Goal: Find specific page/section: Find specific page/section

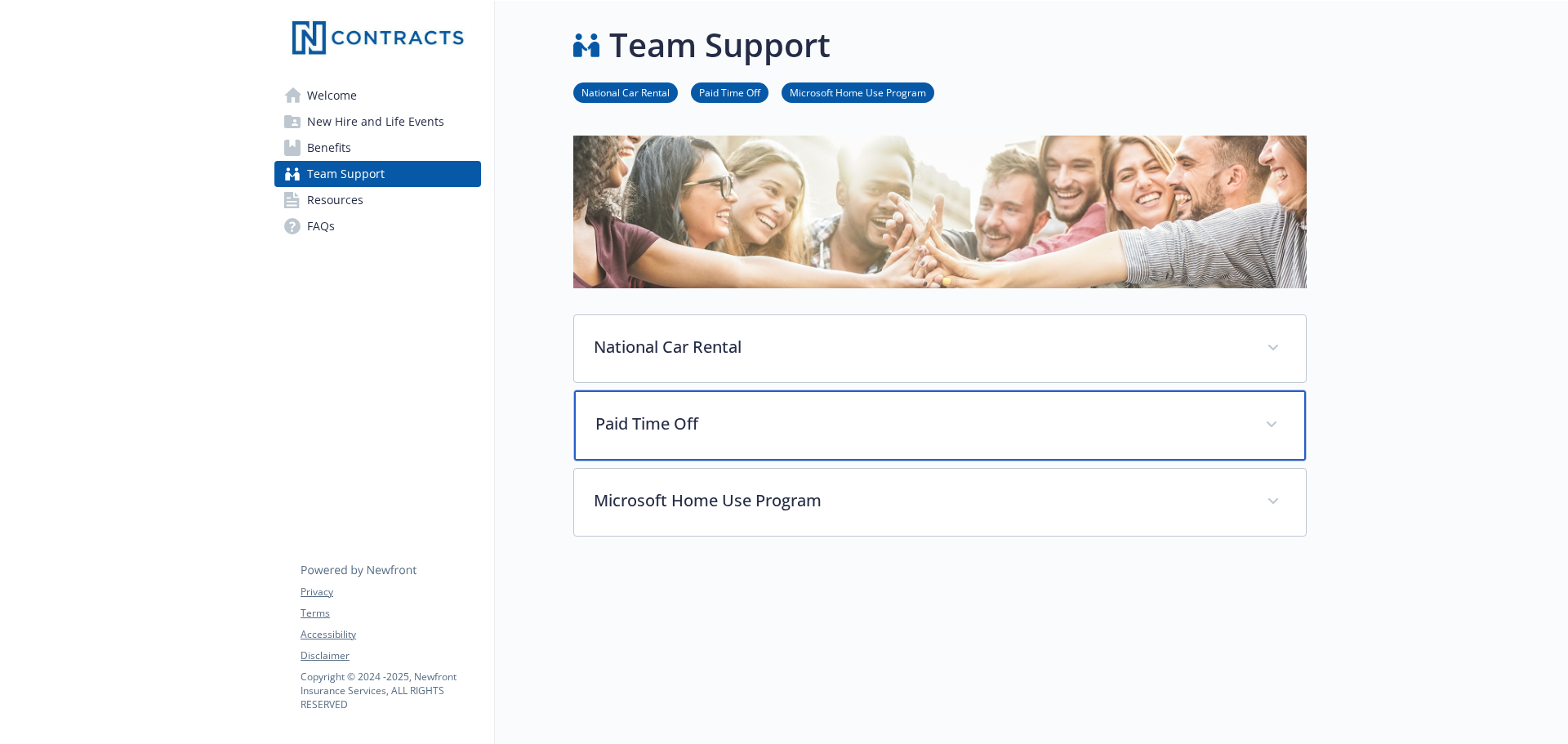
click at [1212, 432] on p "Paid Time Off" at bounding box center [920, 424] width 650 height 25
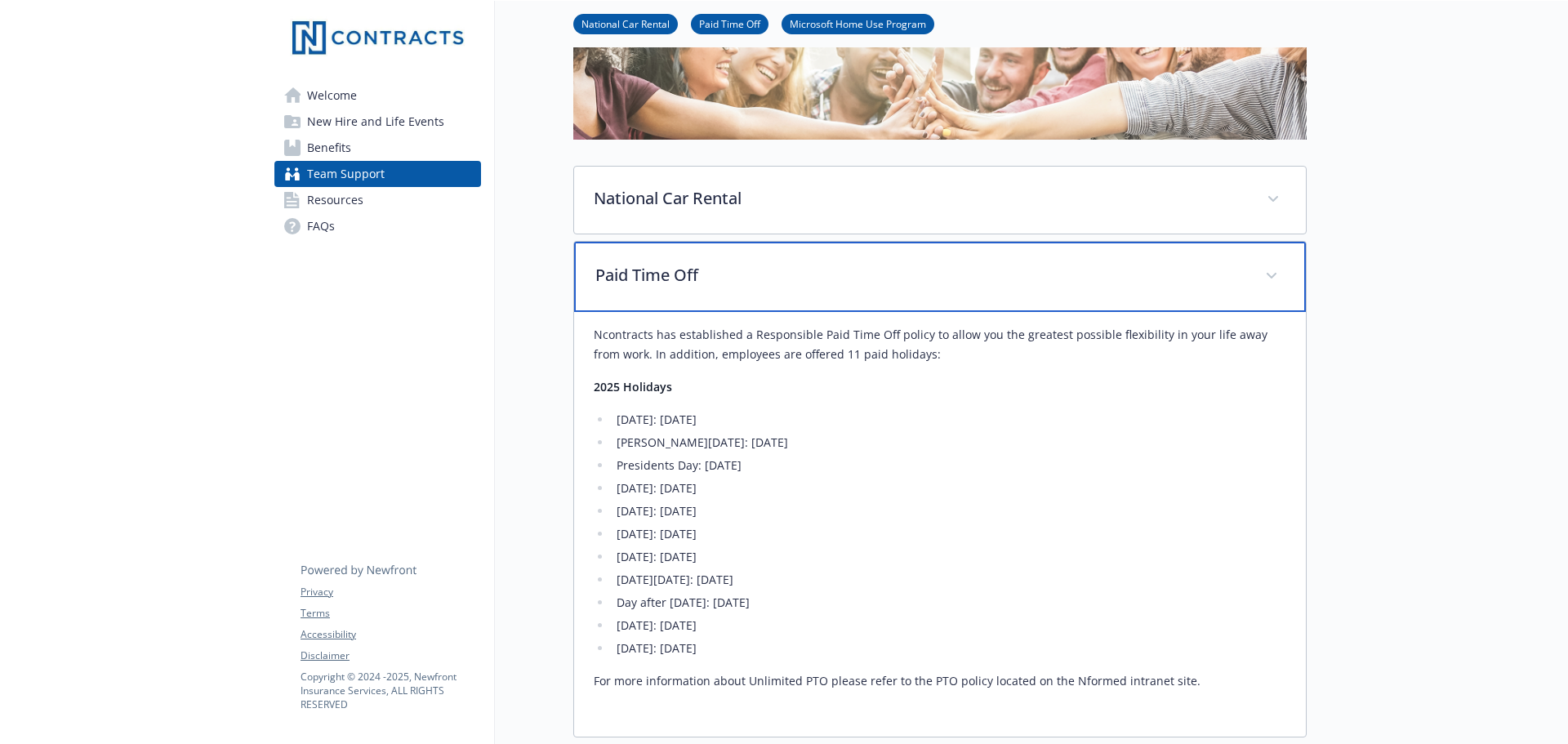
scroll to position [164, 0]
